Goal: Find specific page/section: Locate a particular part of the current website

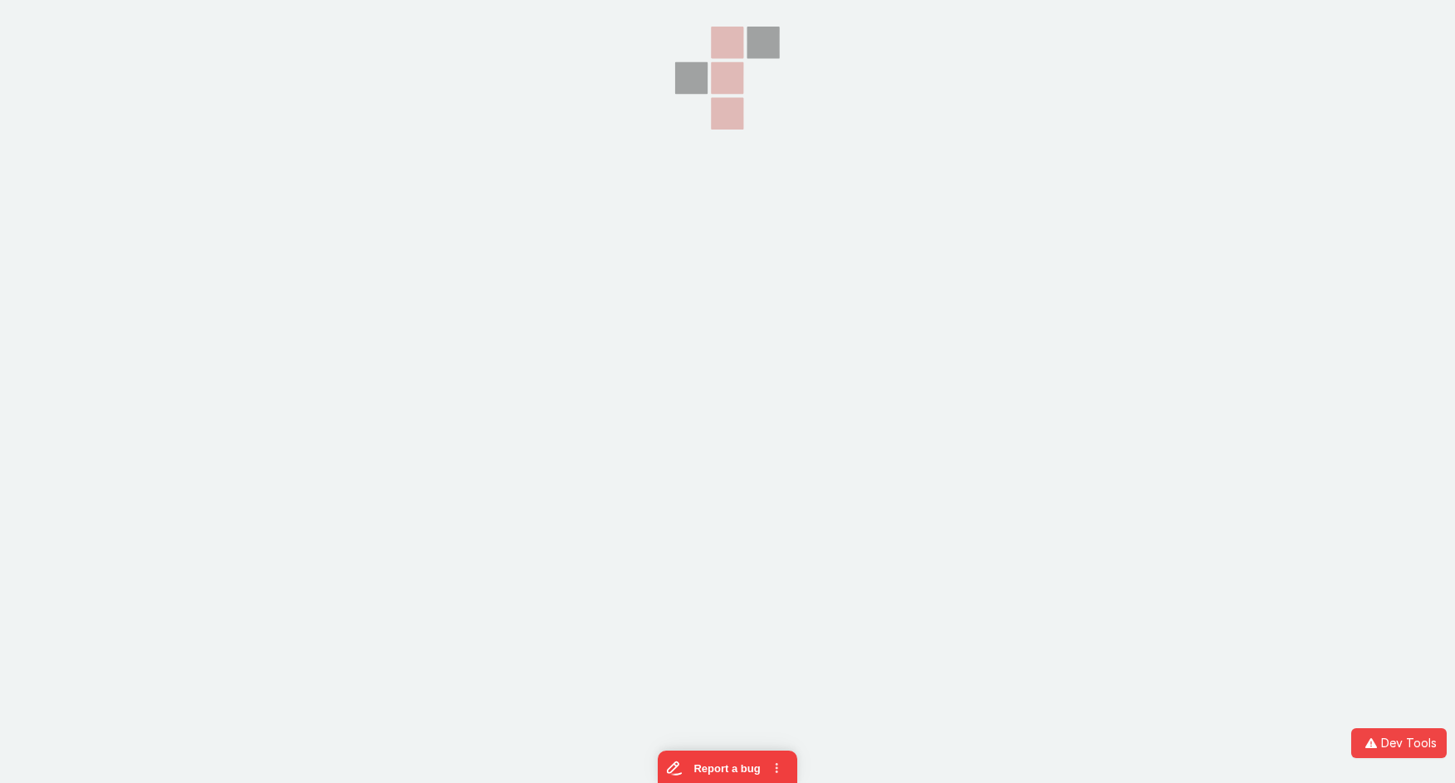
click at [695, 66] on icon at bounding box center [728, 78] width 166 height 156
click at [653, 52] on icon at bounding box center [728, 78] width 166 height 156
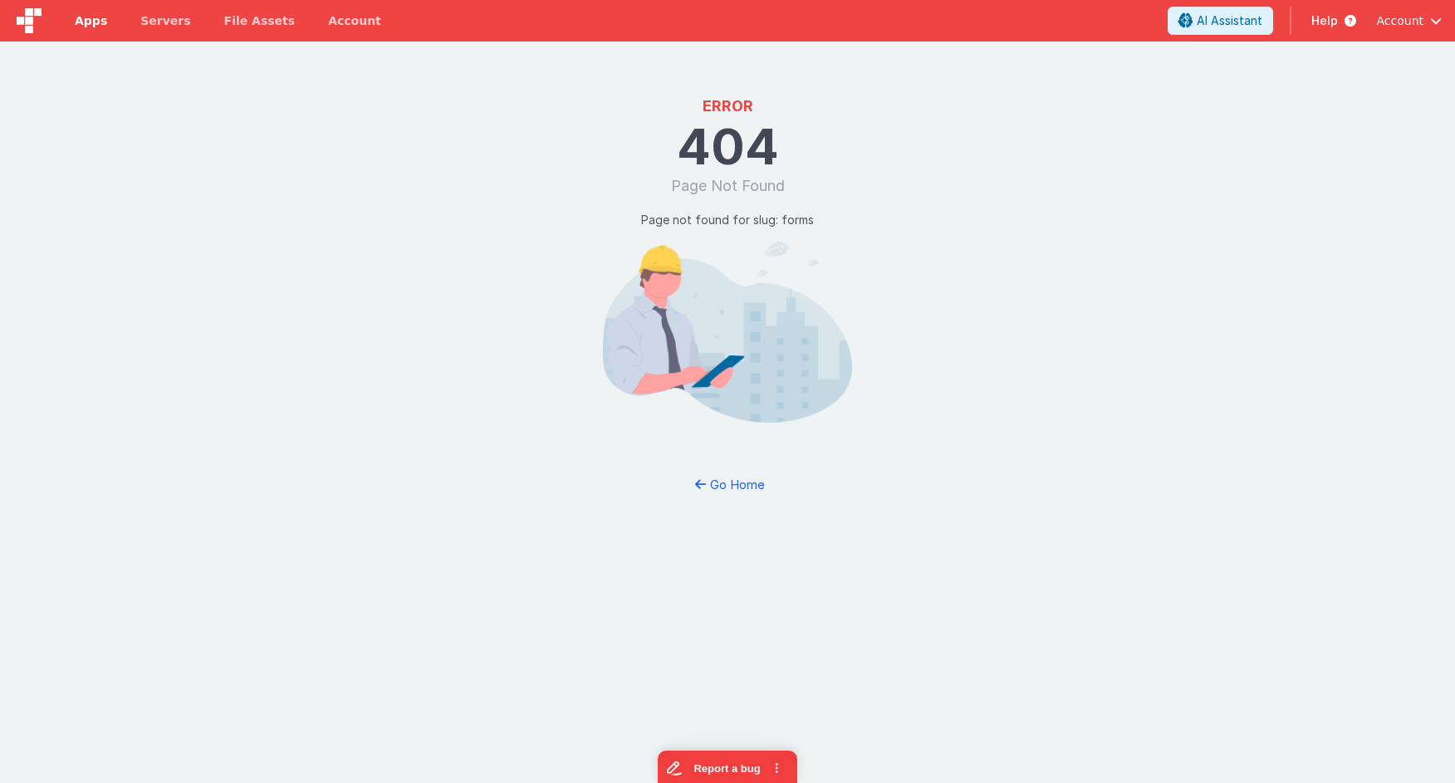
click at [91, 16] on span "Apps" at bounding box center [91, 20] width 32 height 17
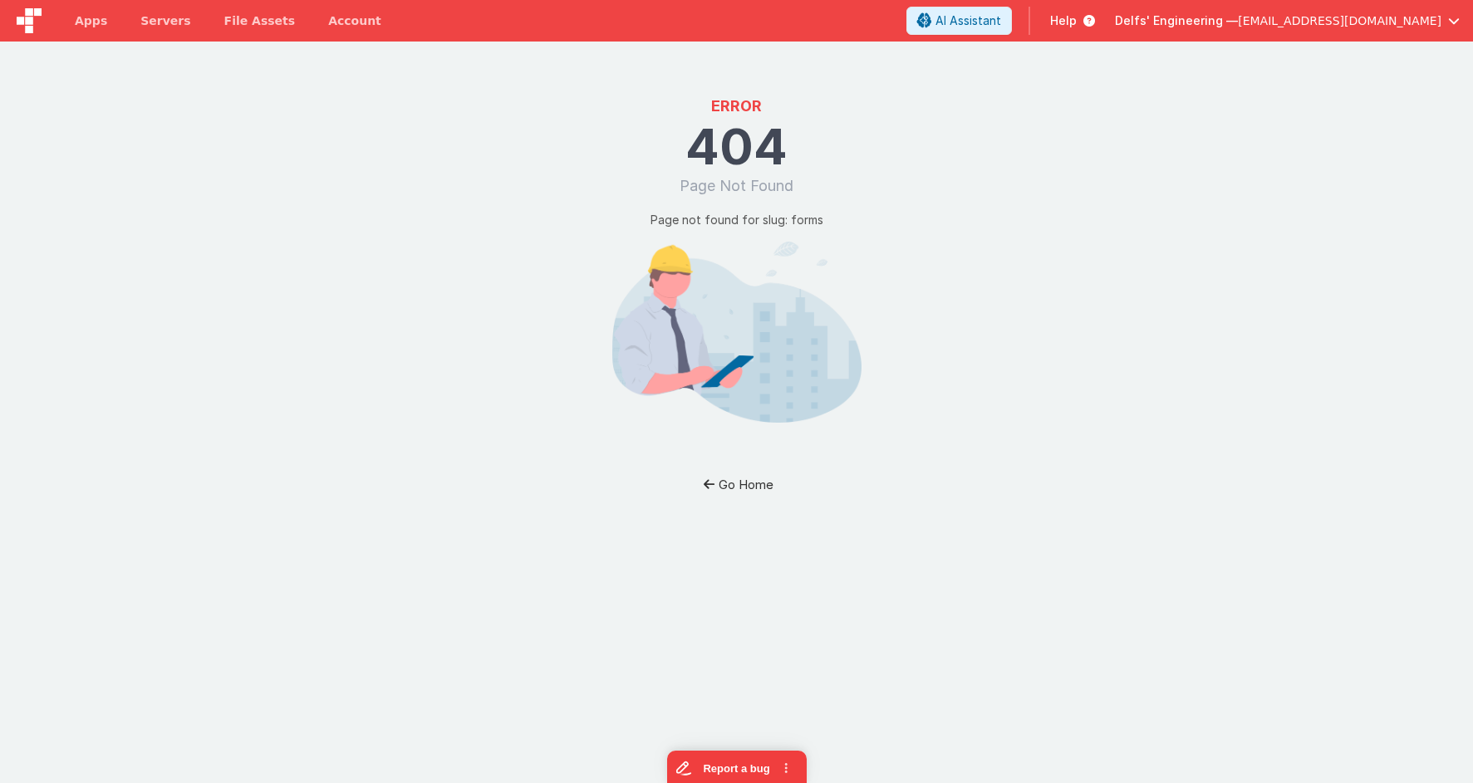
click at [740, 487] on button "Go Home" at bounding box center [736, 484] width 97 height 31
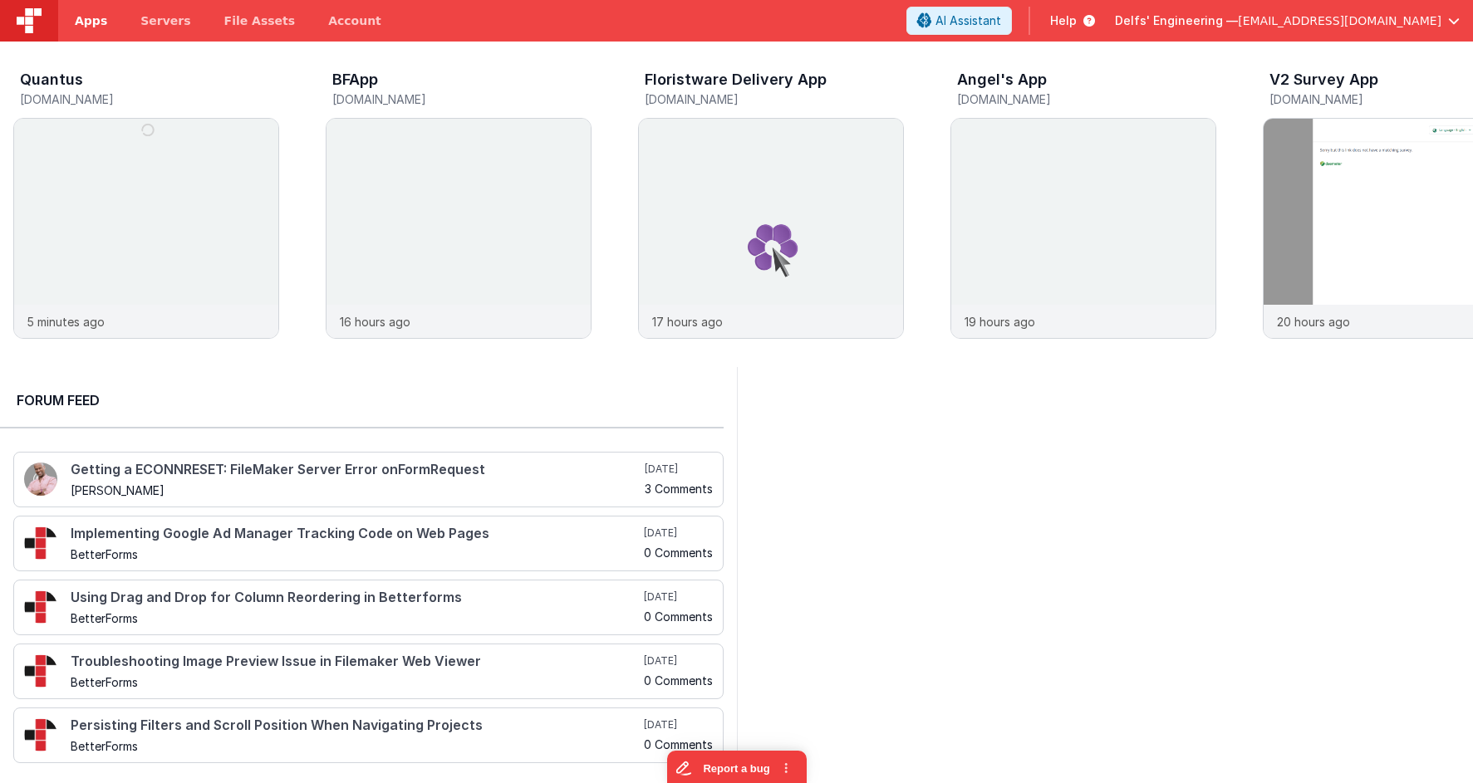
click at [91, 19] on span "Apps" at bounding box center [91, 20] width 32 height 17
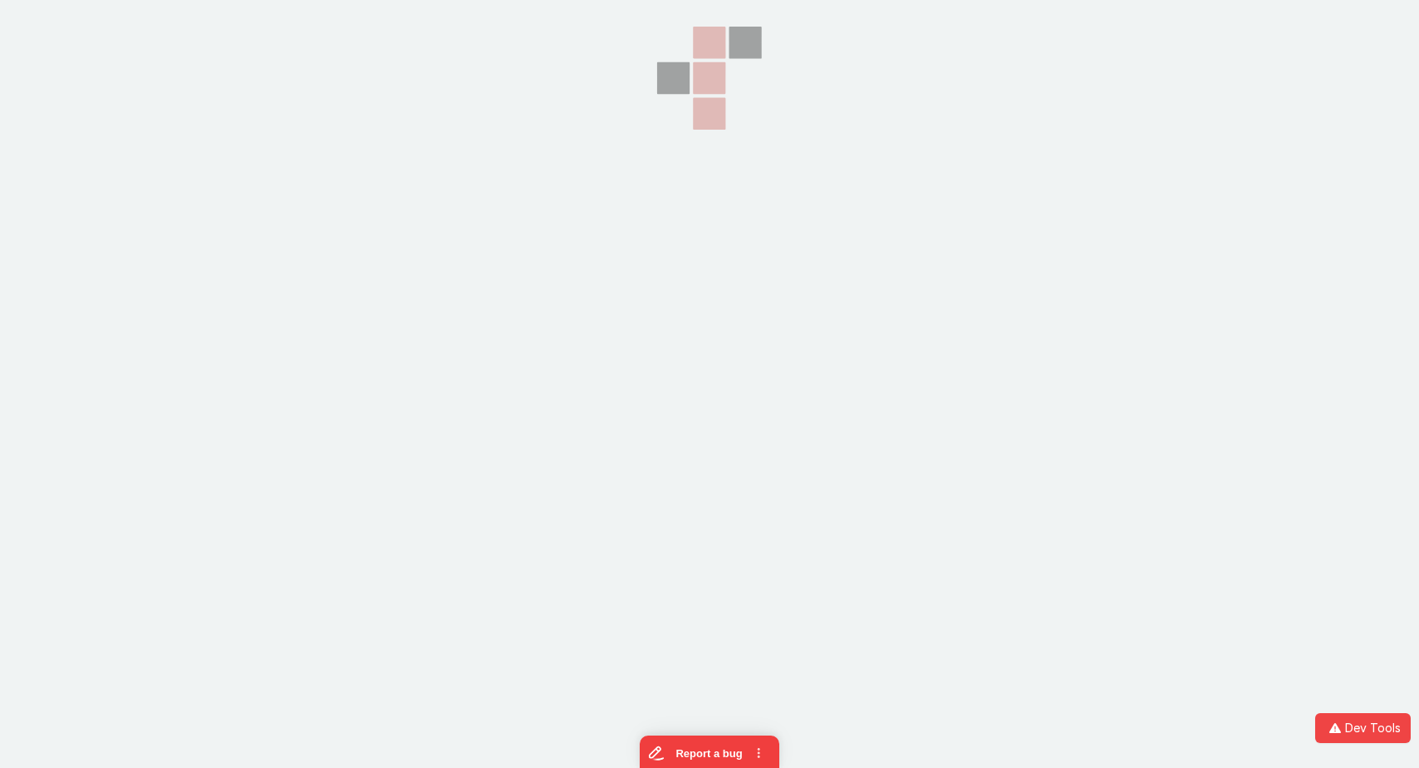
click at [362, 61] on section at bounding box center [709, 192] width 1419 height 384
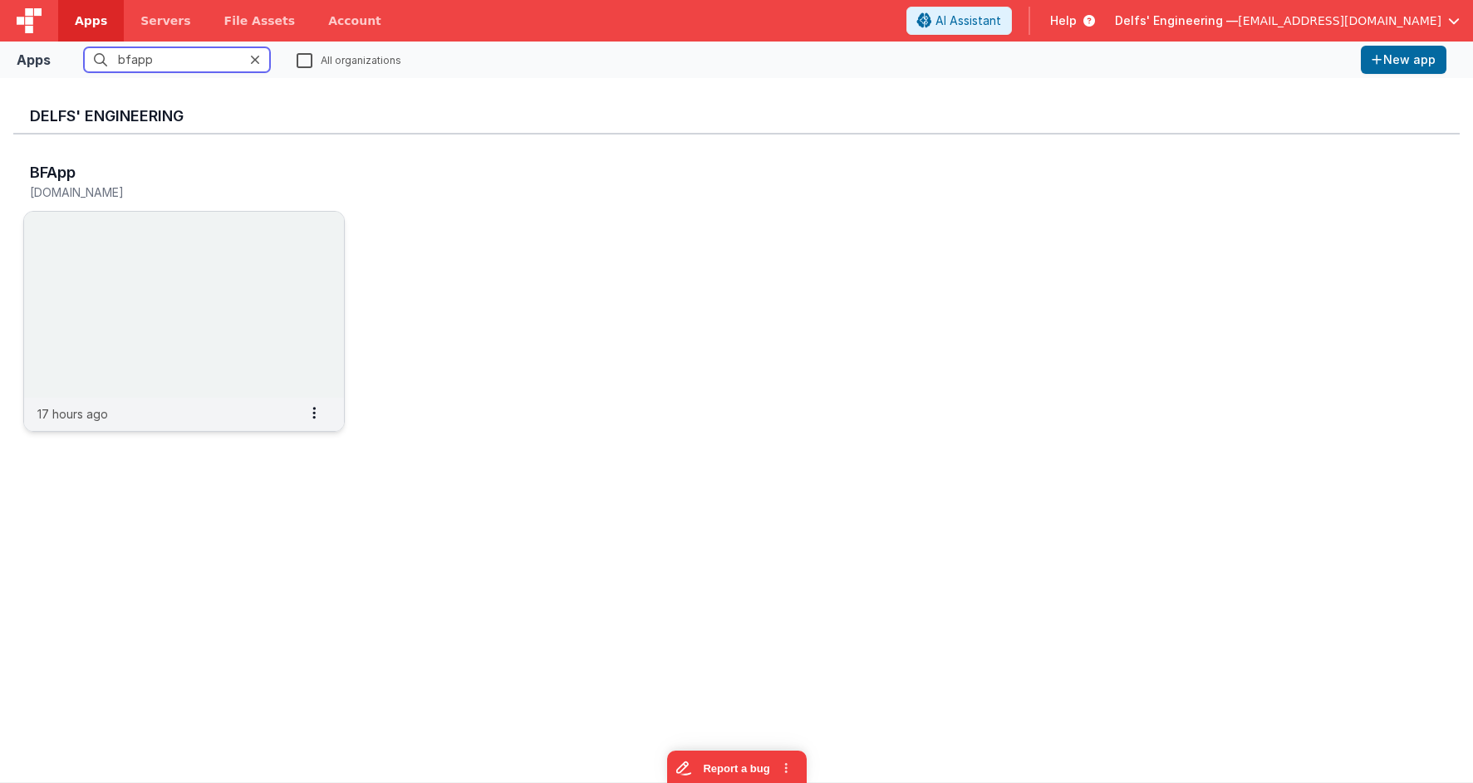
type input "bfapp"
click at [234, 292] on img at bounding box center [184, 305] width 320 height 186
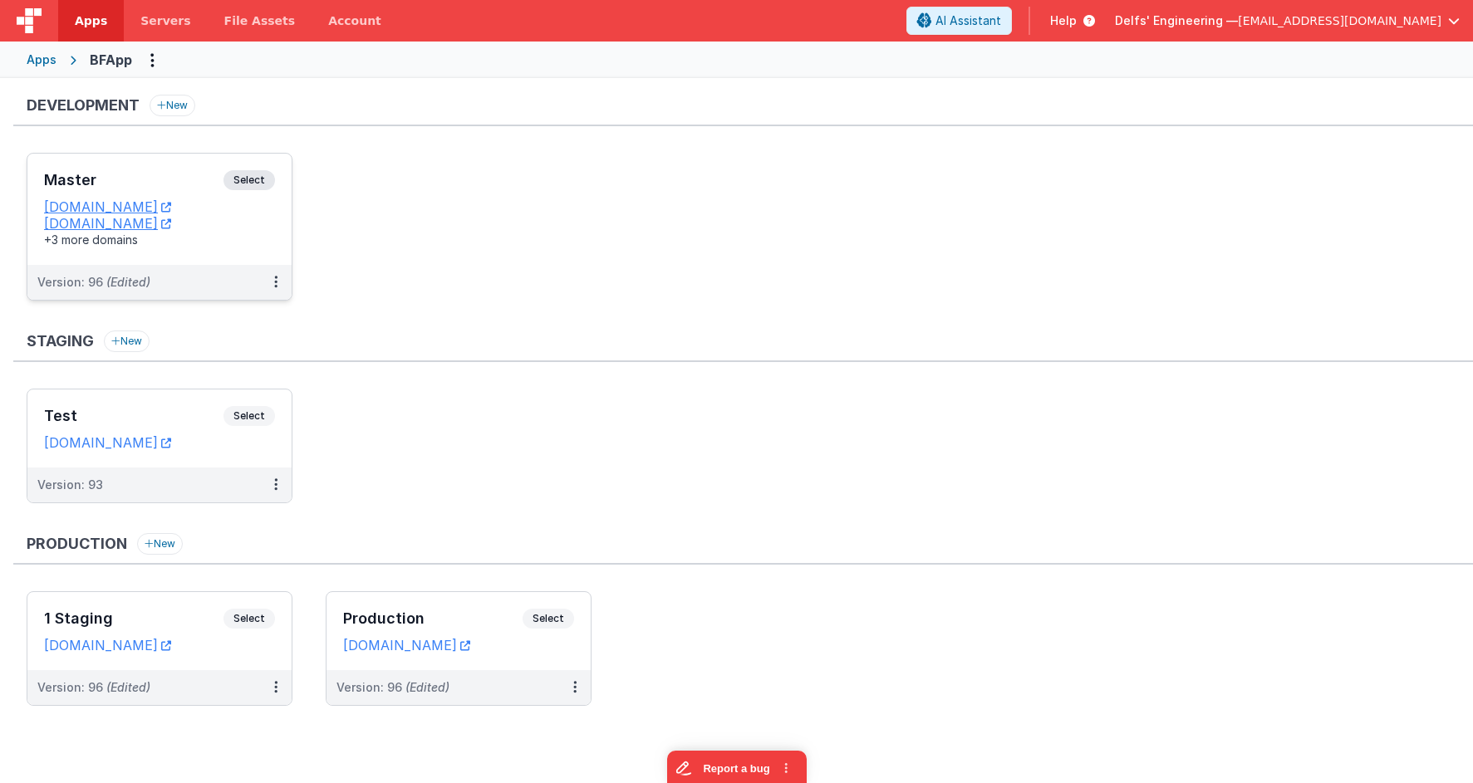
click at [253, 182] on span "Select" at bounding box center [249, 180] width 52 height 20
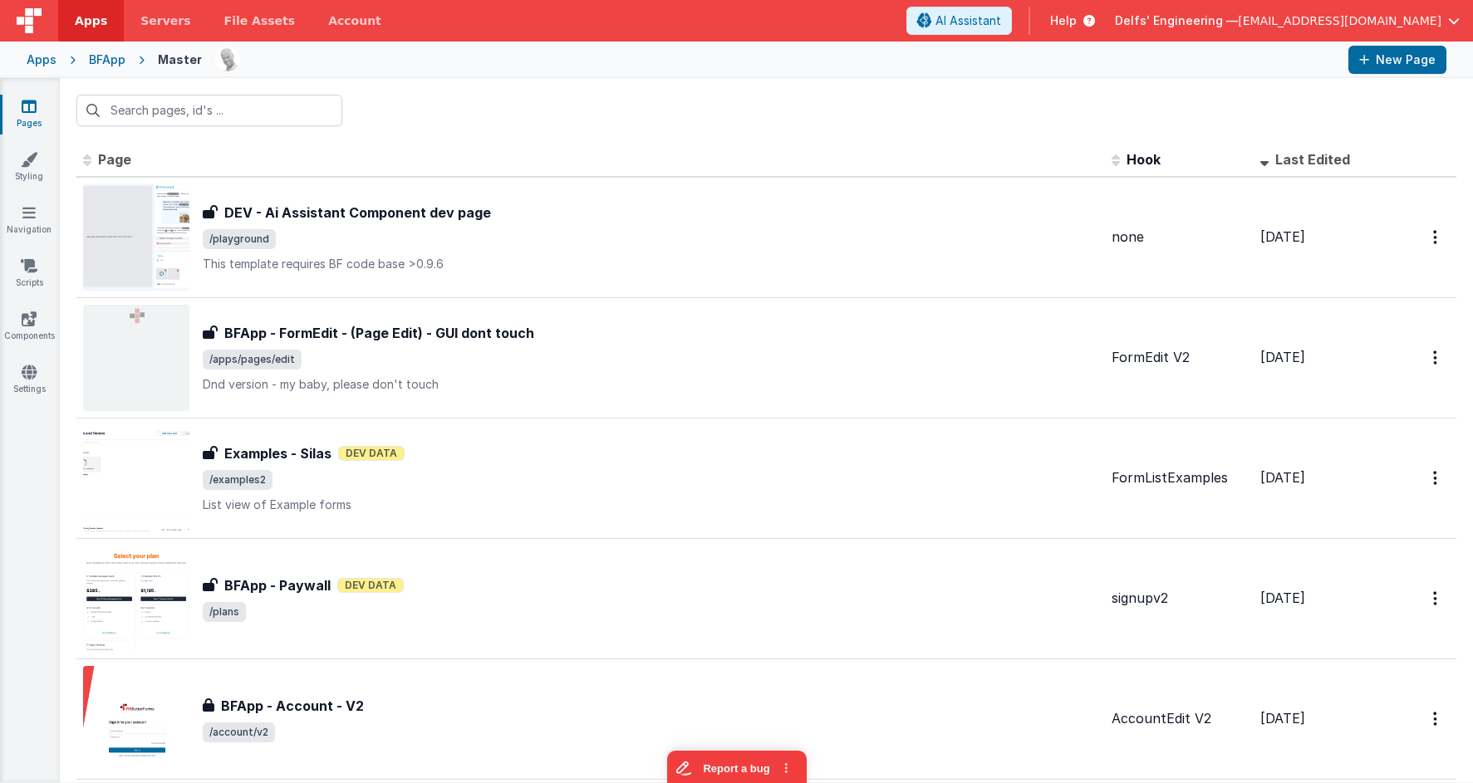
click at [37, 203] on div "Pages Styling Navigation Scripts Components Settings" at bounding box center [30, 430] width 60 height 704
click at [27, 214] on icon at bounding box center [28, 212] width 13 height 17
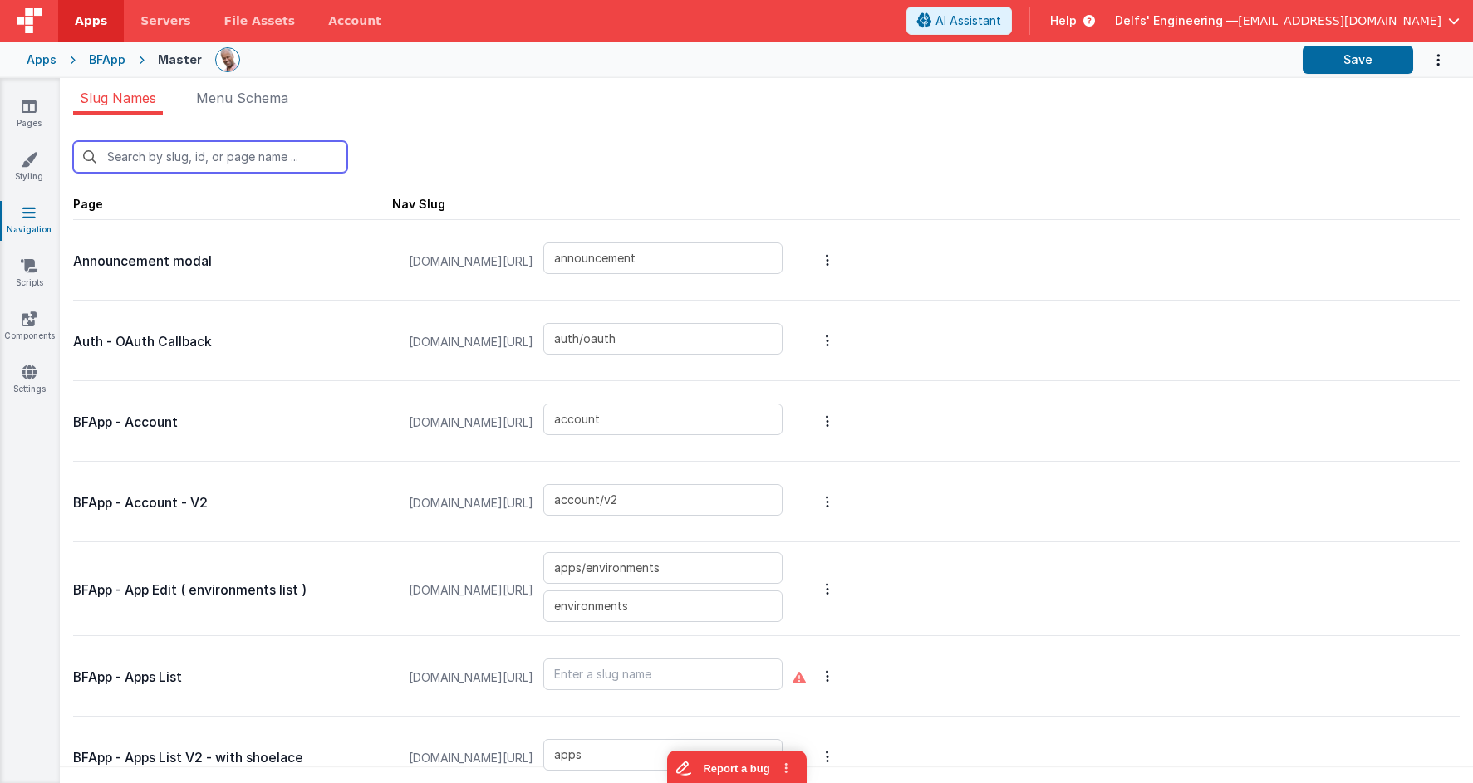
click at [242, 161] on input "text" at bounding box center [210, 157] width 274 height 32
type input "m"
type input "apps/environments"
type input "login/verify"
type input "apps/siteSettings"
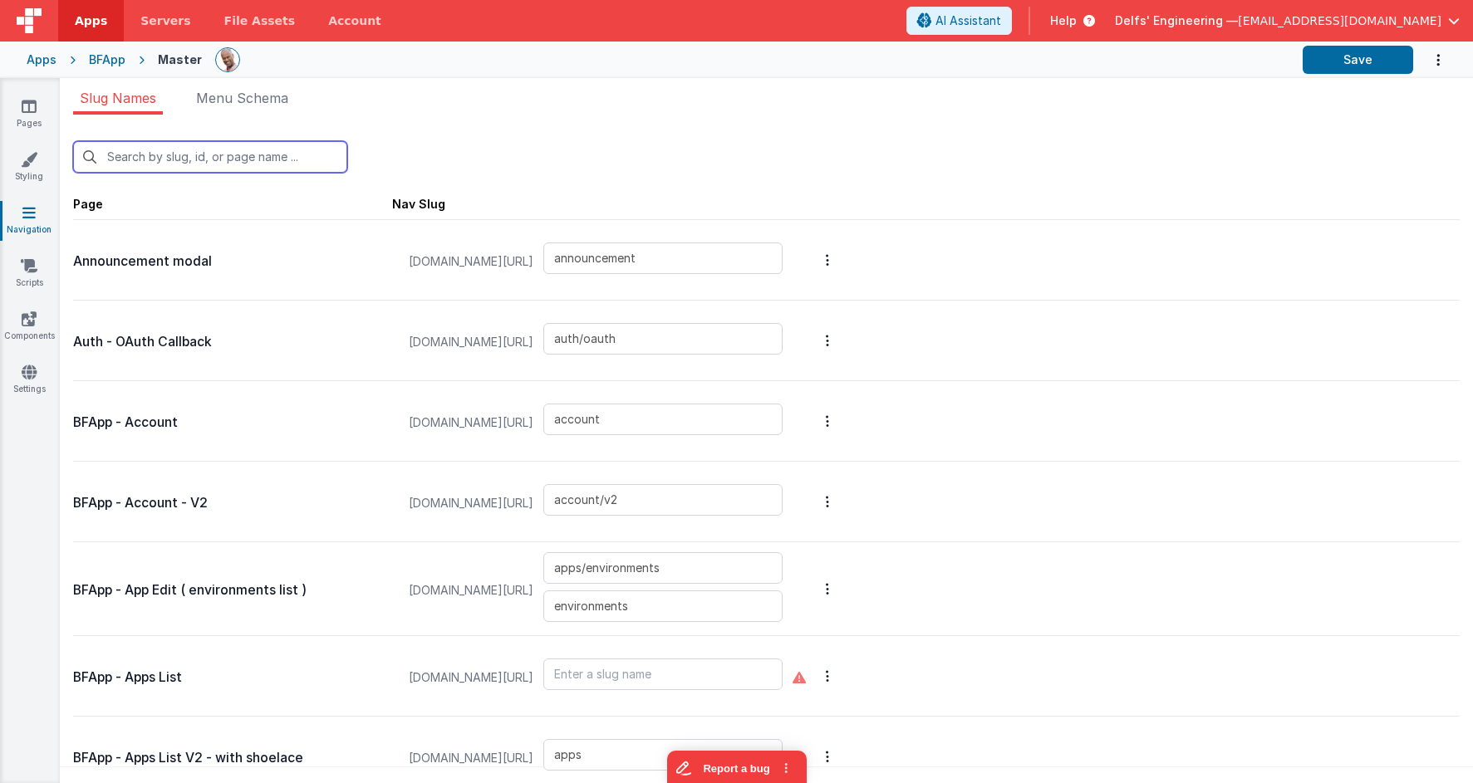
type input "apps/envedit/deploy"
type input "apps/envedit/edit"
type input "apps/merge"
type input "changecard"
type input "apps/componentstudio2"
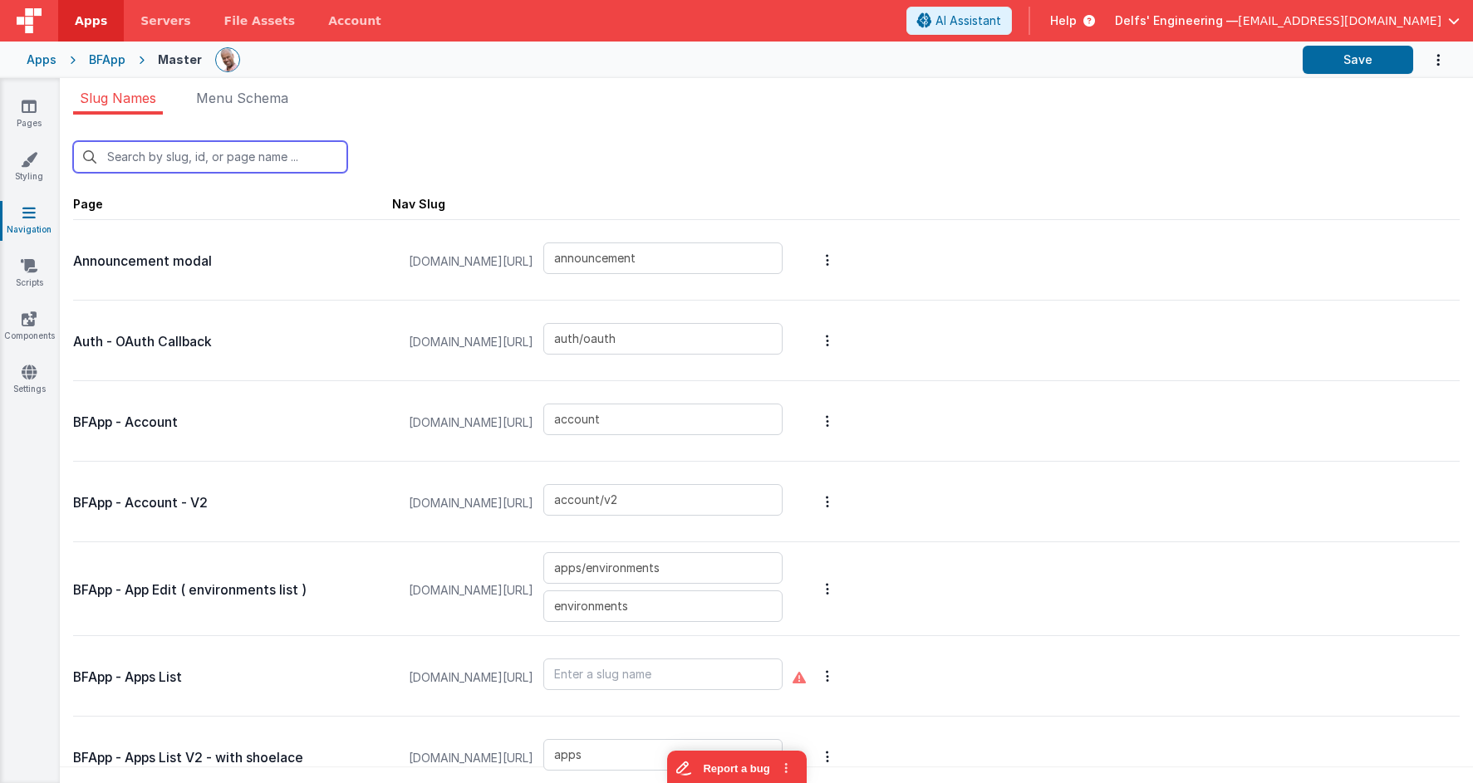
type input "apps/componentstudio"
type input "examples_old"
type input "apps/pages/edit2"
type input "apps/pages/edit"
type input "apps/pages/edit3"
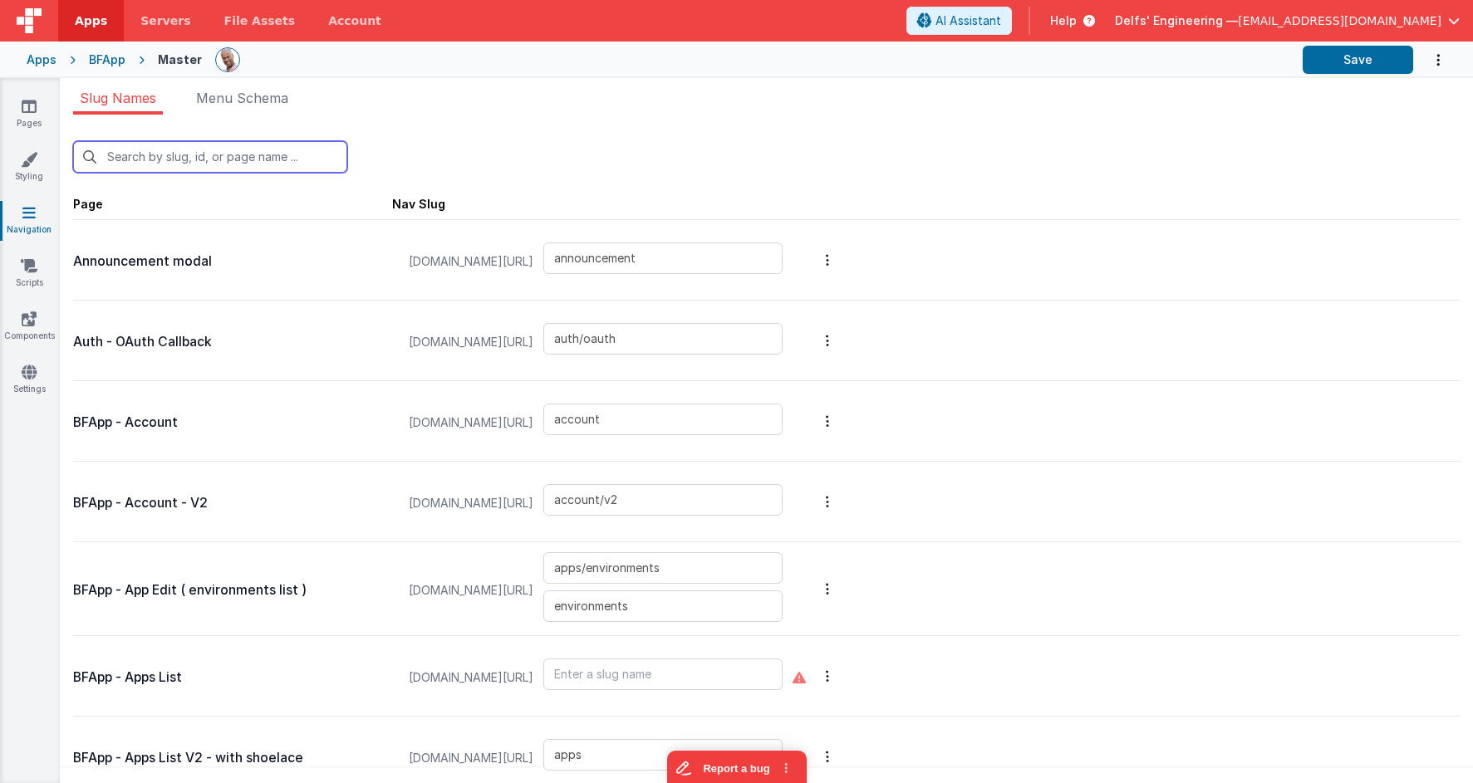
type input "apps/pages/editmike"
type input "apps/pages/editv1"
type input "apps/pages"
type input "genericdialogue"
type input "accountAddUser"
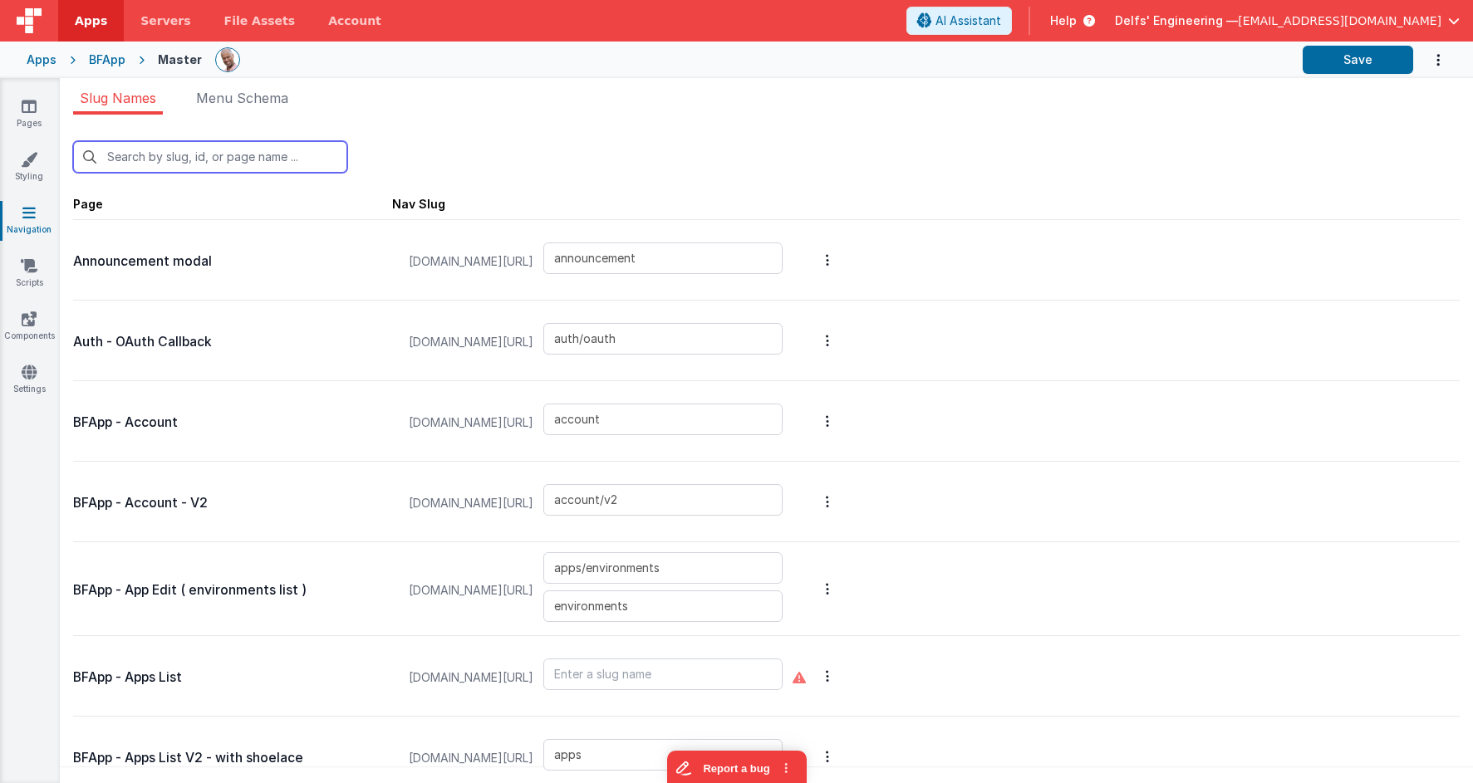
type input "changeplan"
type input "editdomains"
type input "changehelpercreds"
type input "card_editServer"
type input "apps/theme"
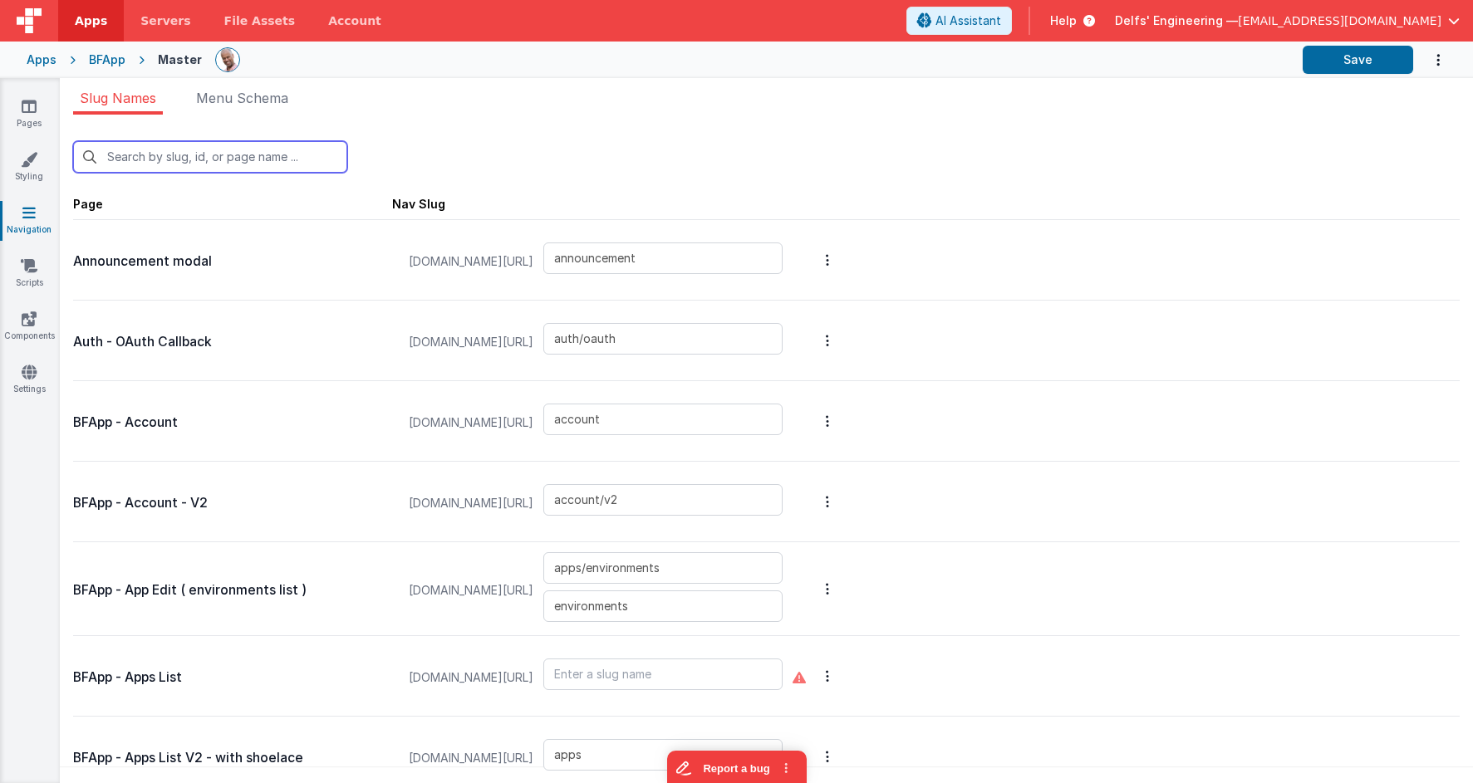
type input "templatedetail"
type input "templatedetail_old"
type input "htmleditor"
type input "jseditor"
type input "changelogmodal"
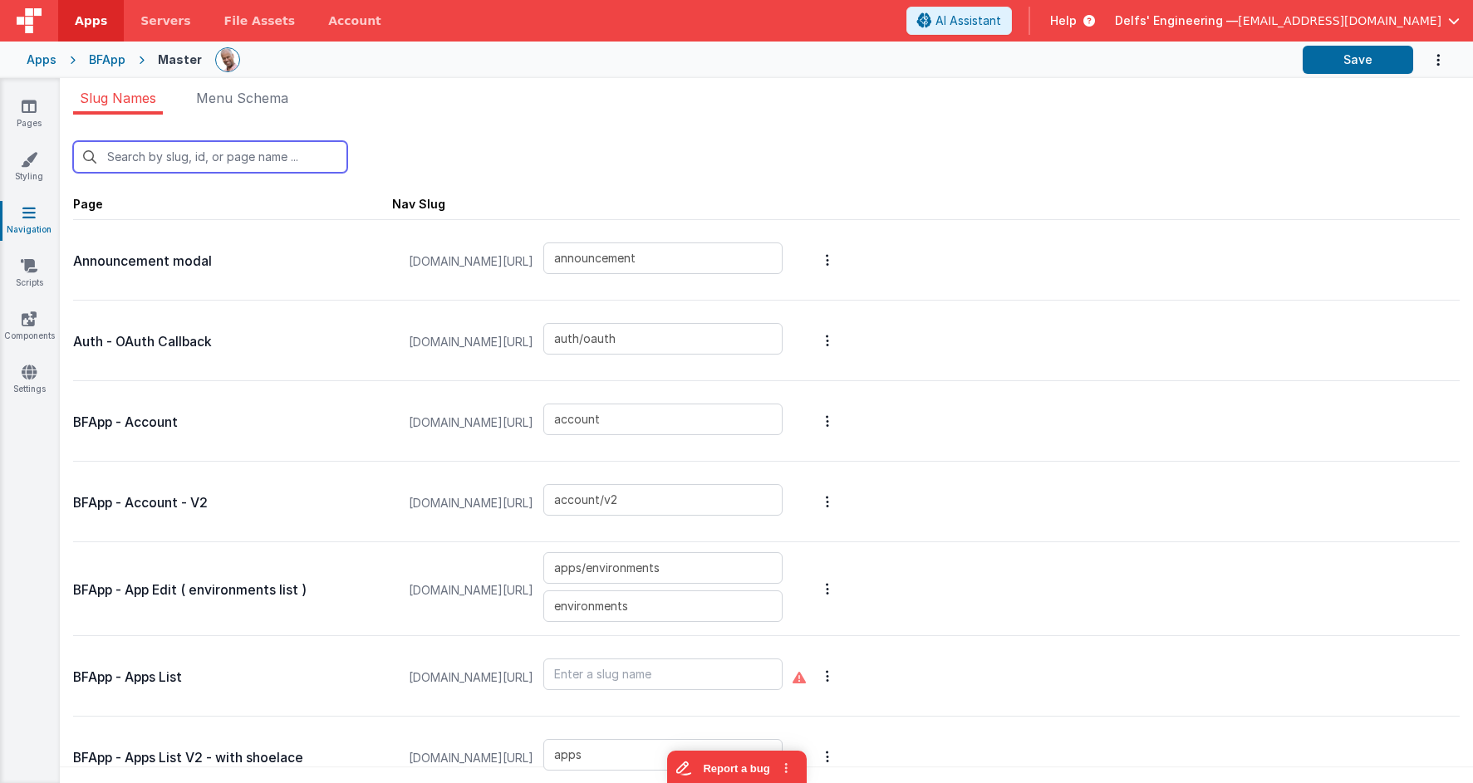
type input "componentpreview"
type input "default"
type input "debugcolab"
type input "playground"
type input "examples2"
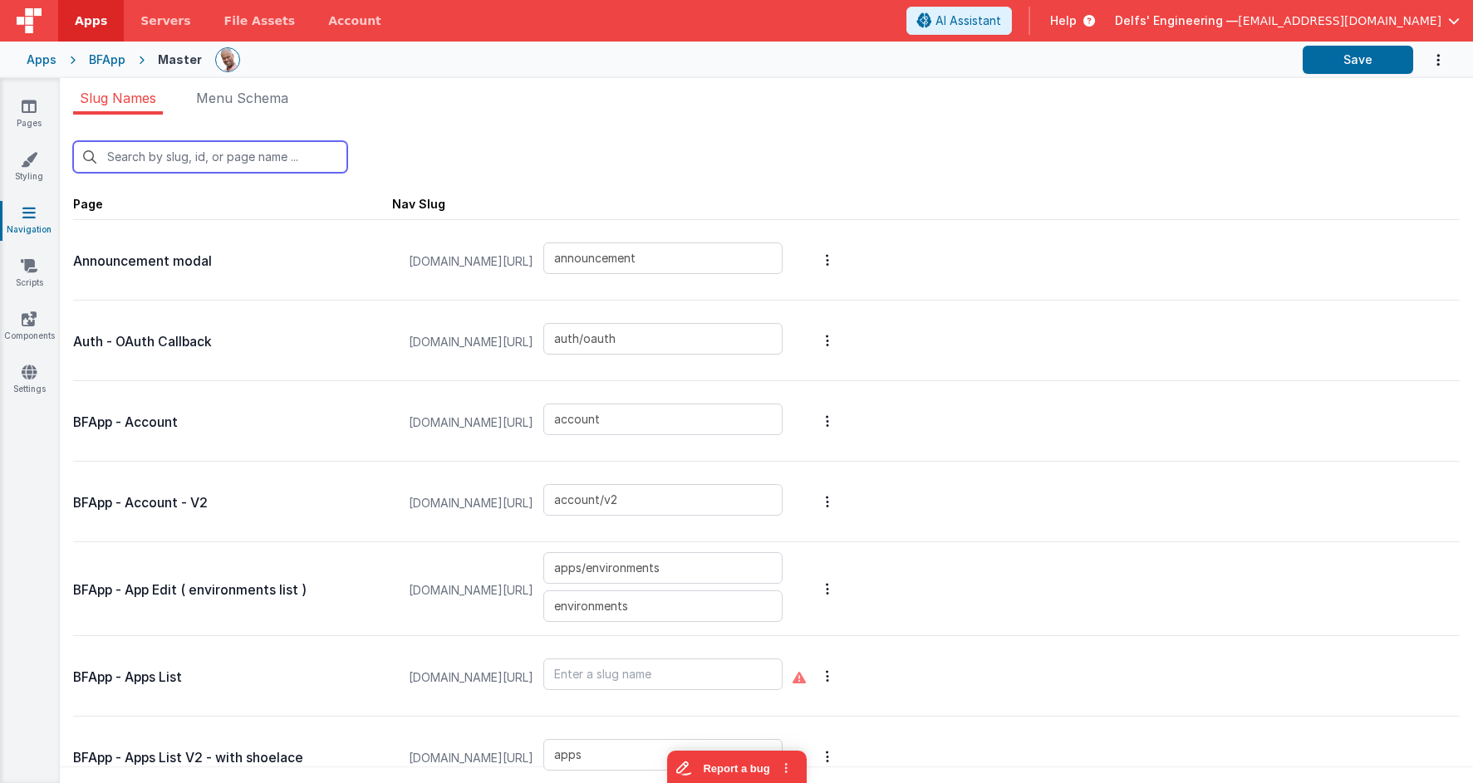
type input "examples"
type input "card_migration"
type input "card_migration_success"
type input "helpmodal"
type input "selectaction"
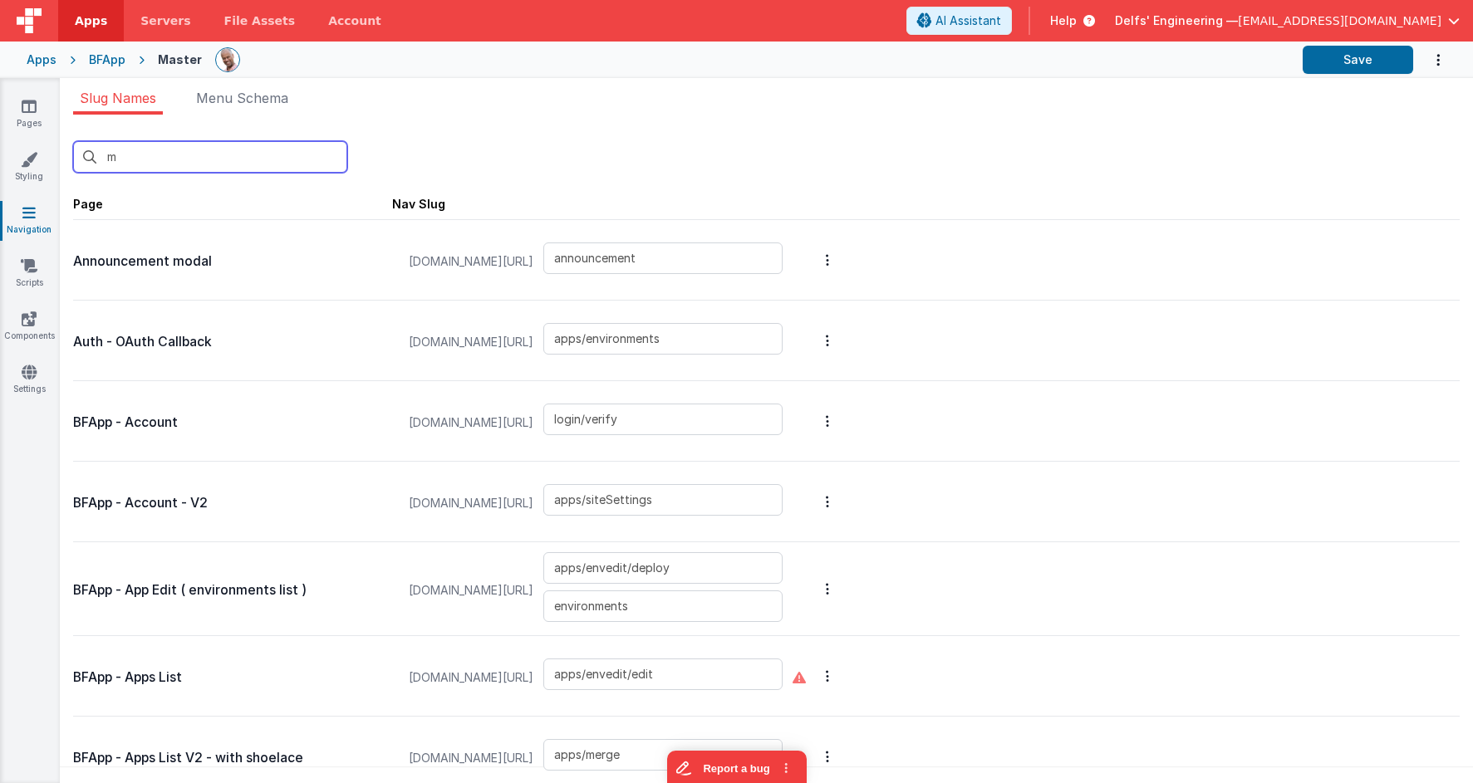
type input "mi"
type input "apps/pages/editmike"
type input "card_migration"
type input "card_migration_success"
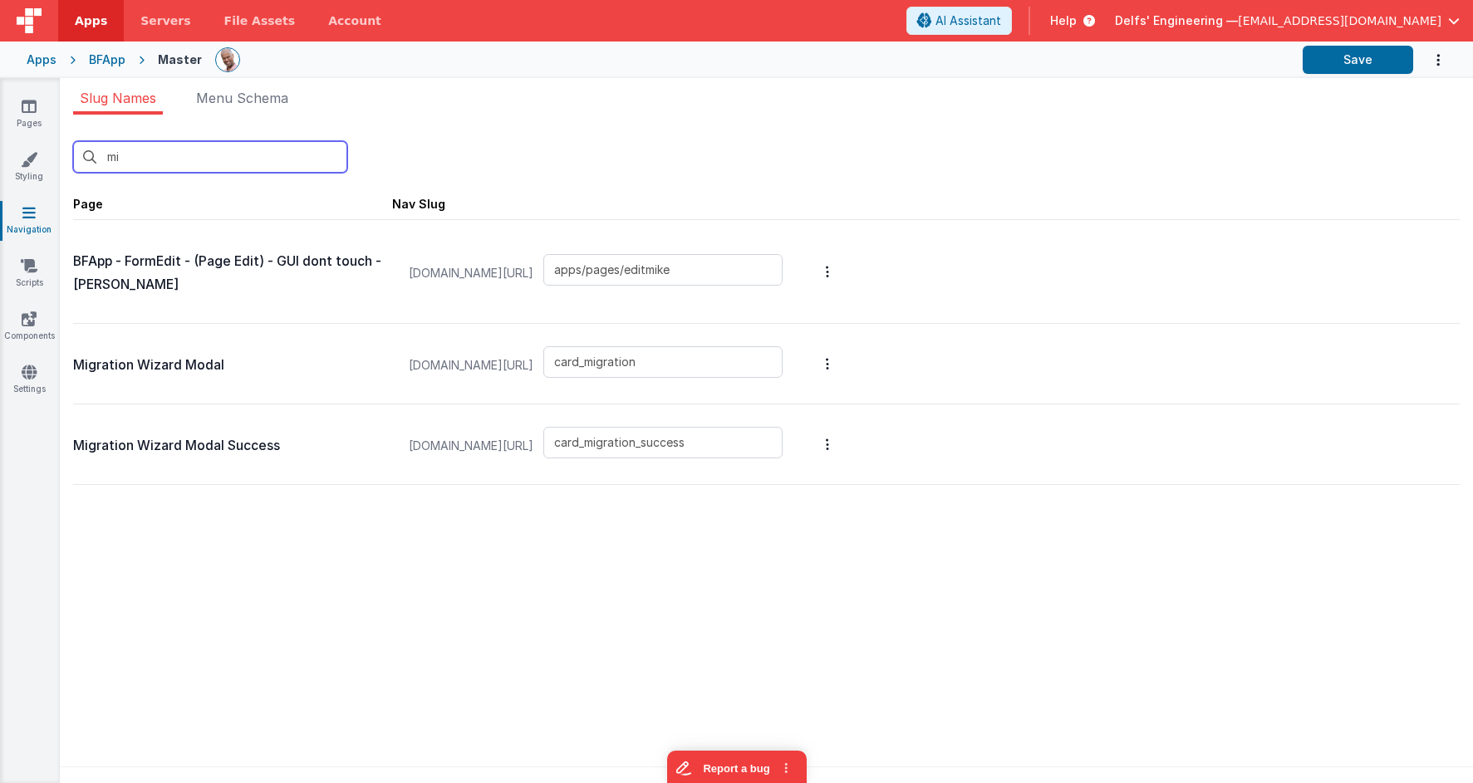
type input "mi"
click at [722, 278] on input "apps/pages/editmike" at bounding box center [662, 270] width 239 height 32
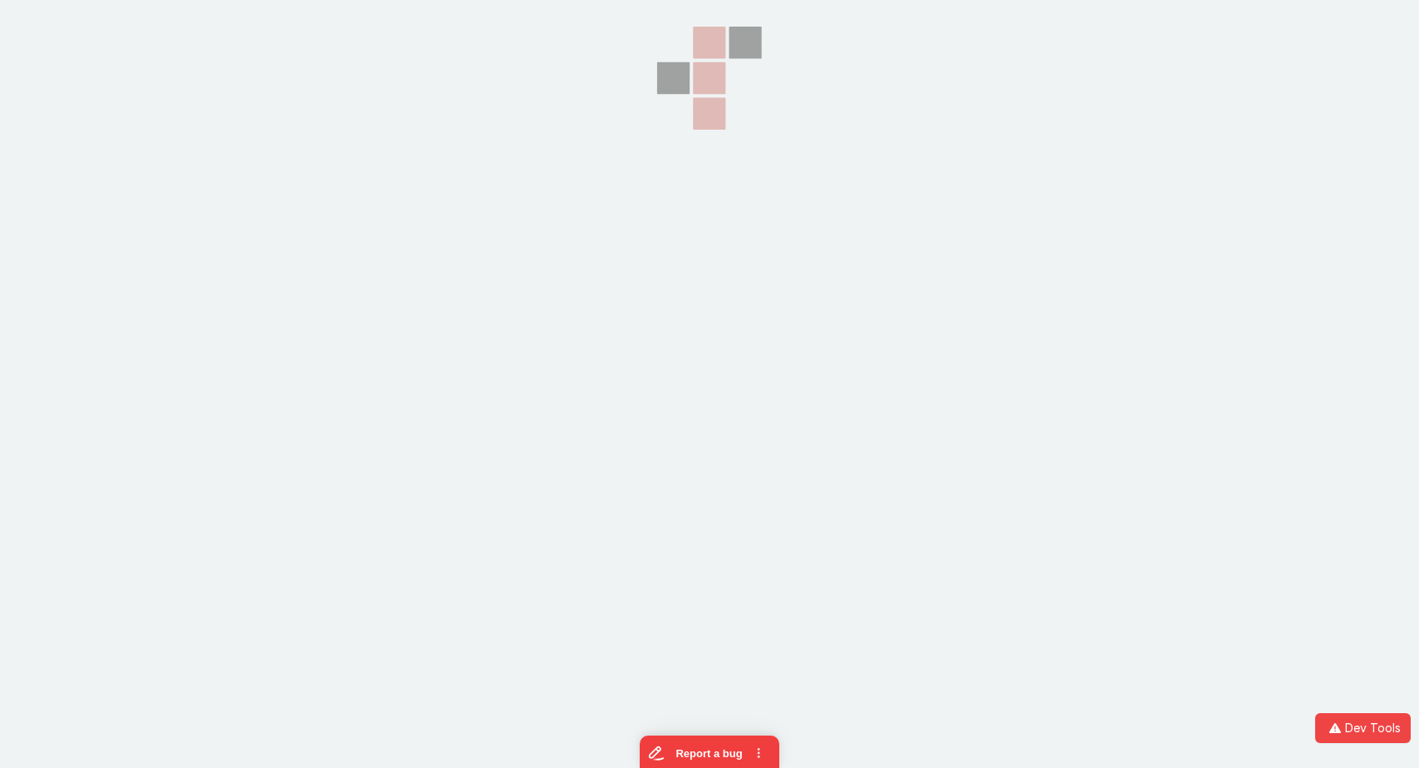
click at [302, 2] on section at bounding box center [709, 192] width 1419 height 384
